Goal: Communication & Community: Answer question/provide support

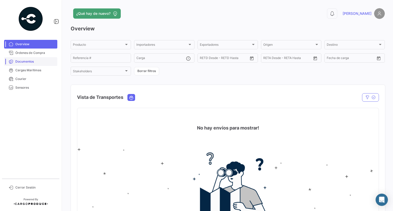
drag, startPoint x: 35, startPoint y: 62, endPoint x: 42, endPoint y: 62, distance: 7.4
click at [35, 62] on span "Documentos" at bounding box center [35, 61] width 40 height 5
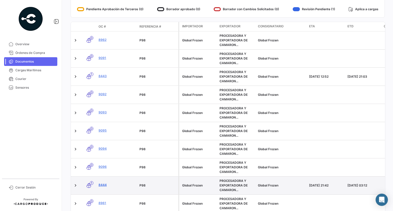
scroll to position [130, 0]
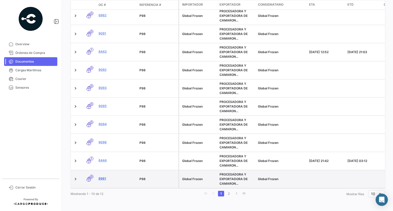
click at [101, 176] on link "8961" at bounding box center [116, 178] width 37 height 5
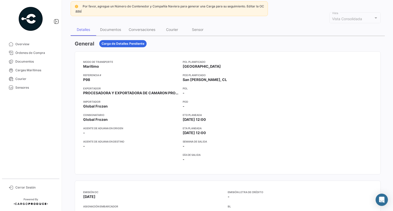
scroll to position [51, 0]
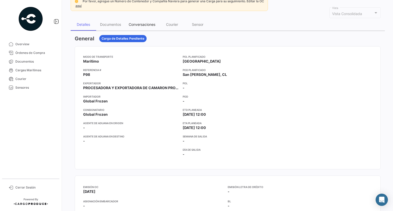
click at [138, 25] on div "Conversaciones" at bounding box center [142, 24] width 27 height 4
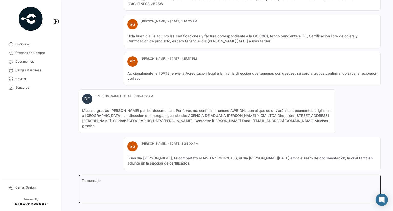
scroll to position [463, 0]
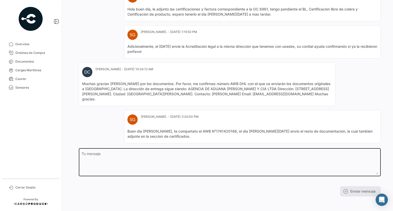
click at [243, 158] on textarea "Tu mensaje" at bounding box center [230, 163] width 296 height 22
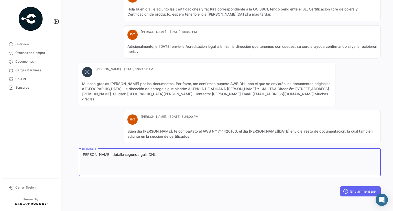
paste textarea "7134"
paste textarea "8531405116"
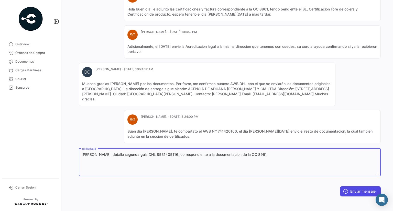
type textarea "[PERSON_NAME], detallo segunda guia DHL 8531405116, correspondiente a la docume…"
click at [352, 190] on button "Enviar mensaje" at bounding box center [360, 191] width 41 height 10
